Goal: Communication & Community: Share content

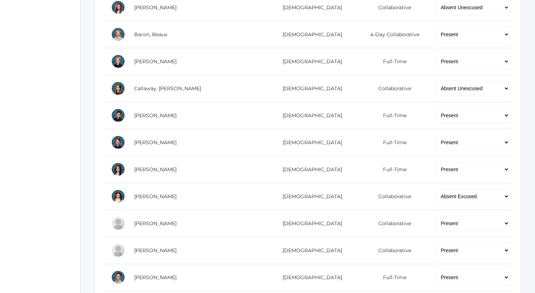
scroll to position [200, 0]
click at [452, 10] on select "-- Present Present-At-Home Tardy Excused Tardy Unexcused Absent Excused Absent …" at bounding box center [473, 7] width 73 height 16
select select "TU"
click at [437, 0] on select "-- Present Present-At-Home Tardy Excused Tardy Unexcused Absent Excused Absent …" at bounding box center [473, 8] width 73 height 16
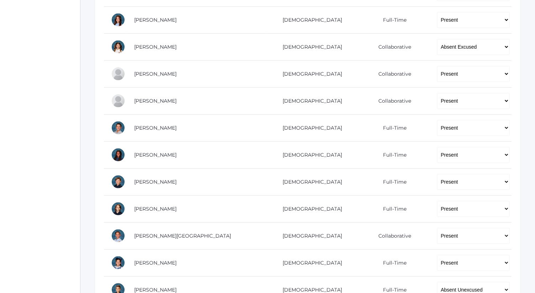
scroll to position [412, 0]
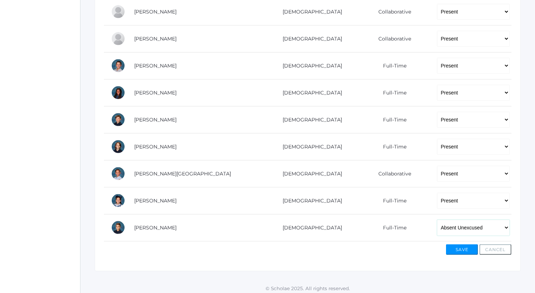
click at [449, 223] on select "-- Present Present-At-Home Tardy Excused Tardy Unexcused Absent Excused Absent …" at bounding box center [473, 228] width 73 height 16
select select "TU"
click at [437, 220] on select "-- Present Present-At-Home Tardy Excused Tardy Unexcused Absent Excused Absent …" at bounding box center [473, 228] width 73 height 16
click at [459, 247] on button "Save" at bounding box center [462, 250] width 32 height 11
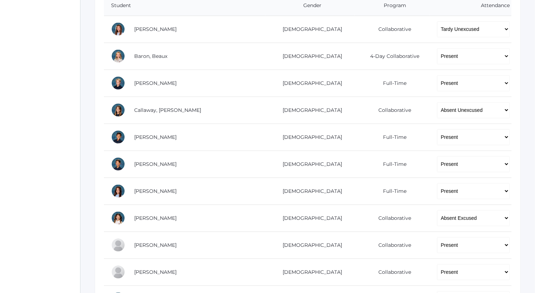
scroll to position [179, 0]
click at [459, 107] on select "-- Present Present-At-Home Tardy Excused Tardy Unexcused Absent Excused Absent …" at bounding box center [473, 110] width 73 height 16
select select "AE"
click at [437, 102] on select "-- Present Present-At-Home Tardy Excused Tardy Unexcused Absent Excused Absent …" at bounding box center [473, 110] width 73 height 16
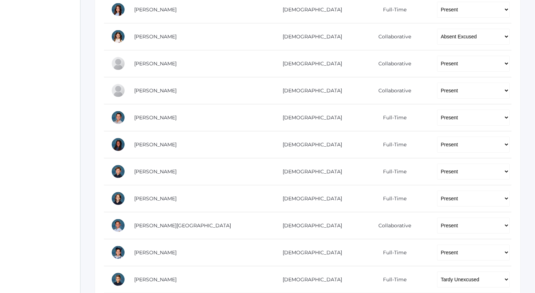
scroll to position [412, 0]
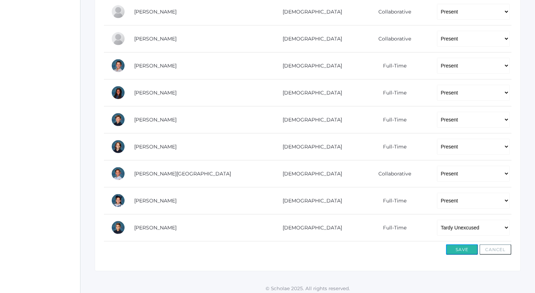
click at [469, 245] on button "Save" at bounding box center [462, 250] width 32 height 11
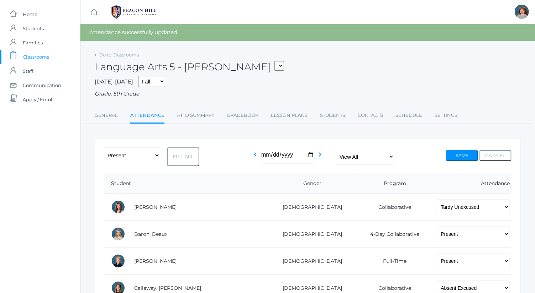
click at [461, 153] on button "Save" at bounding box center [462, 155] width 32 height 11
click at [457, 150] on div "-- Present Present-At-Home Tardy Excused Tardy Unexcused Absent Excused Absent …" at bounding box center [307, 157] width 407 height 19
click at [63, 82] on link "icons/mail/message Created with Sketch. Communication" at bounding box center [40, 85] width 80 height 14
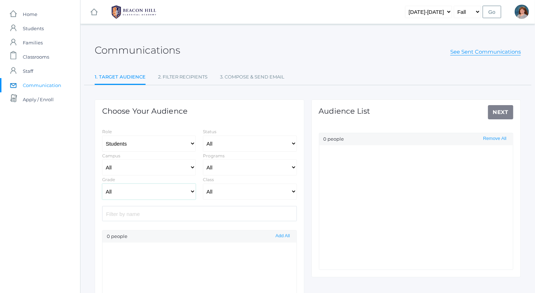
click at [153, 194] on select "All Grammar - Kindergarten - 1st Grade - 2nd Grade - 3rd Grade - 4th Grade - 5t…" at bounding box center [149, 192] width 94 height 16
select select "Enrolled"
select select "5"
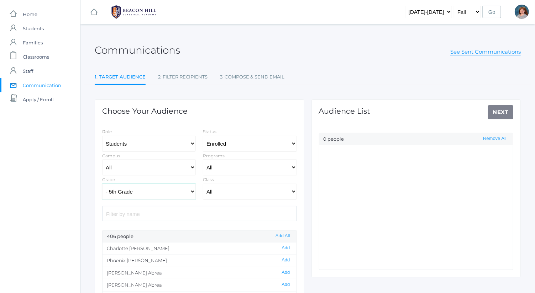
click at [102, 184] on select "All Grammar - Kindergarten - 1st Grade - 2nd Grade - 3rd Grade - 4th Grade - 5t…" at bounding box center [149, 192] width 94 height 16
click at [281, 234] on button "Add All" at bounding box center [282, 236] width 18 height 6
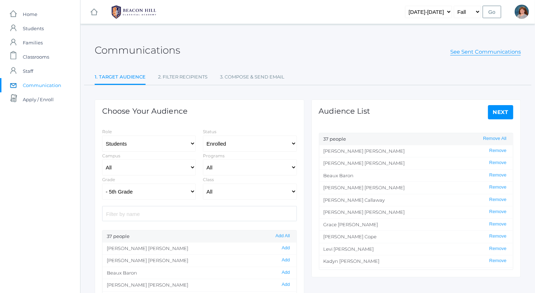
click at [506, 108] on link "Next" at bounding box center [501, 112] width 26 height 14
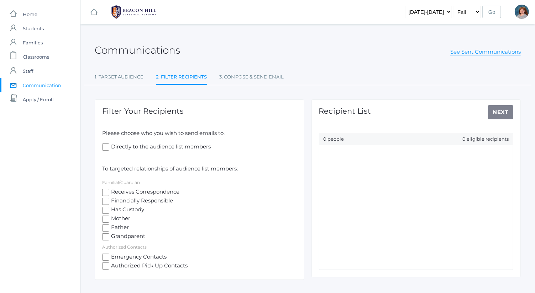
click at [138, 188] on span "Receives Correspondence" at bounding box center [144, 192] width 70 height 9
click at [109, 189] on input "Receives Correspondence" at bounding box center [105, 192] width 7 height 7
checkbox input "true"
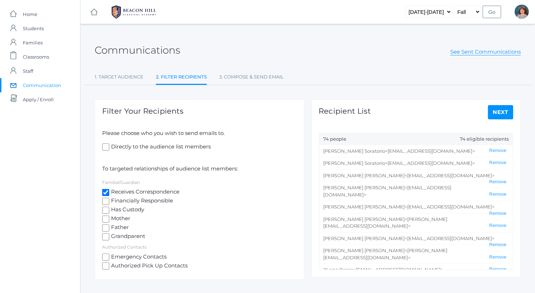
click at [510, 110] on link "Next" at bounding box center [501, 112] width 26 height 14
select select "1"
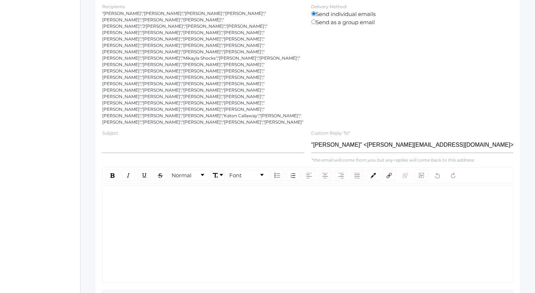
scroll to position [131, 0]
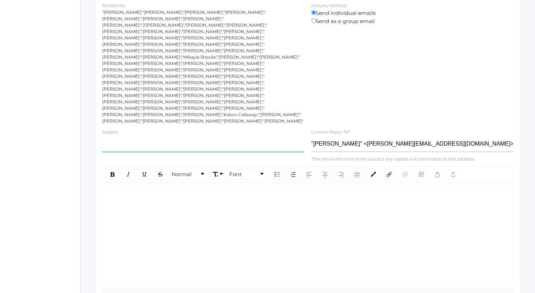
click at [221, 136] on input "text" at bounding box center [203, 144] width 202 height 16
type input "Field Trip October 29th"
click at [218, 185] on div "rdw-wrapper" at bounding box center [307, 234] width 411 height 98
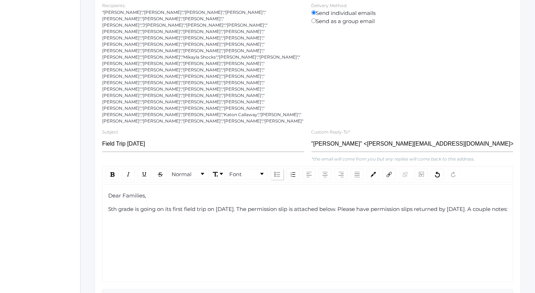
click at [275, 172] on img "rdw-list-control" at bounding box center [277, 174] width 6 height 5
click at [212, 246] on div "Wacky Wednesday::" at bounding box center [311, 250] width 391 height 8
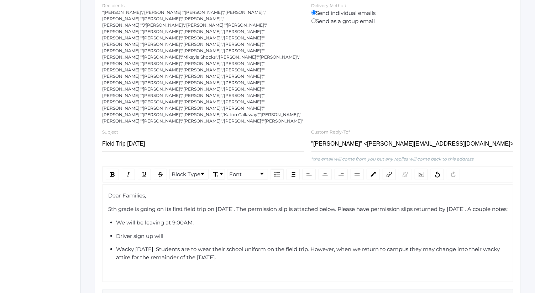
click at [197, 246] on span "Wacky Wednesday: Students are to wear their school uniform on the field trip. H…" at bounding box center [308, 253] width 385 height 15
click at [193, 224] on ul "We will be leaving at 9:00AM. Driver sign up will Wacky Wednesday: Students are…" at bounding box center [307, 240] width 399 height 43
click at [188, 233] on div "Driver sign up will" at bounding box center [311, 237] width 391 height 8
click at [153, 233] on span "Driver sign up will posted" at bounding box center [149, 236] width 67 height 7
click at [228, 233] on div "Driver sign up sheet will posted" at bounding box center [311, 237] width 391 height 8
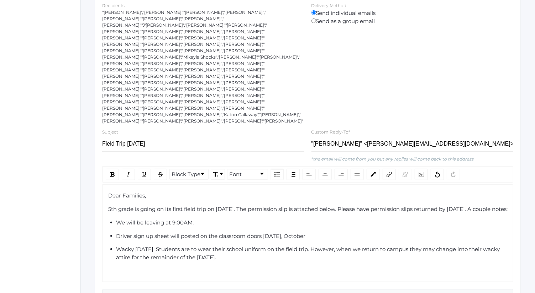
click at [394, 233] on div "Driver sign up sheet will posted on the classroom doors Wednesday, October" at bounding box center [311, 237] width 391 height 8
click at [268, 219] on div "We will be leaving at 9:00AM." at bounding box center [311, 223] width 391 height 8
click at [182, 219] on span "We will be leaving at 9:00AM and returning around lunch time." at bounding box center [199, 222] width 167 height 7
click at [318, 219] on div "We will be leaving at 9:00 AM and returning around lunch time." at bounding box center [311, 223] width 391 height 8
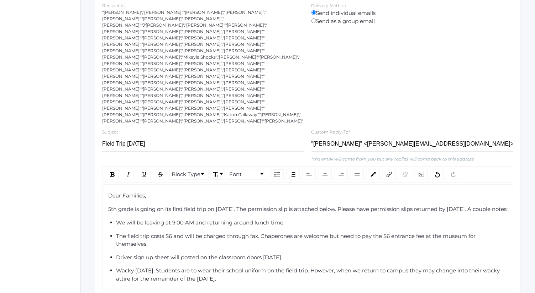
click at [318, 219] on div "We will be leaving at 9:00 AM and returning around lunch time." at bounding box center [311, 223] width 391 height 8
click at [216, 233] on span "The field trip costs $6 and will be charged through fax. Chaperones are welcome…" at bounding box center [296, 240] width 361 height 15
click at [217, 233] on div "The field trip costs $6 and will be charged through fax. Chaperones are welcome…" at bounding box center [311, 241] width 391 height 16
click at [252, 267] on div "Wacky Wednesday: Students are to wear their school uniform on the field trip. H…" at bounding box center [311, 275] width 391 height 16
click at [190, 289] on span "Please have permission slips turned in by Friday, October 24th." at bounding box center [180, 292] width 129 height 7
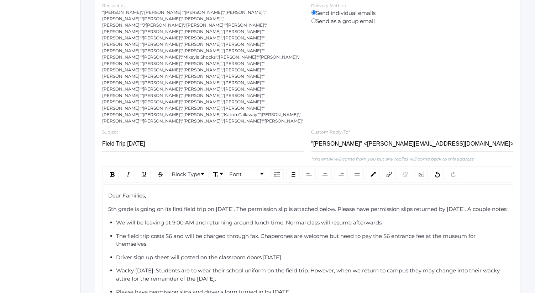
click at [353, 289] on div "Please have permission slips and driver's form turned in by Friday, October 24t…" at bounding box center [311, 293] width 391 height 8
click at [237, 289] on span "Please have permission slips and driver's form turned in by Friday, October 24t…" at bounding box center [204, 292] width 176 height 7
click at [388, 289] on div "Please have permission slips and driver's form (if you are driving) turned in b…" at bounding box center [311, 293] width 391 height 8
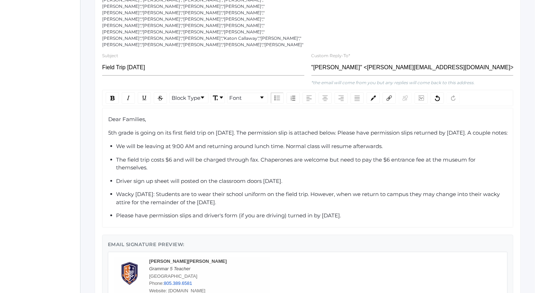
scroll to position [208, 0]
drag, startPoint x: 395, startPoint y: 193, endPoint x: 102, endPoint y: 92, distance: 309.1
click at [102, 108] on div "Dear Families, 5th grade is going on its first field trip on October 29th. The …" at bounding box center [307, 168] width 411 height 120
copy div "Dear Families, 5th grade is going on its first field trip on October 29th. The …"
